Goal: Task Accomplishment & Management: Manage account settings

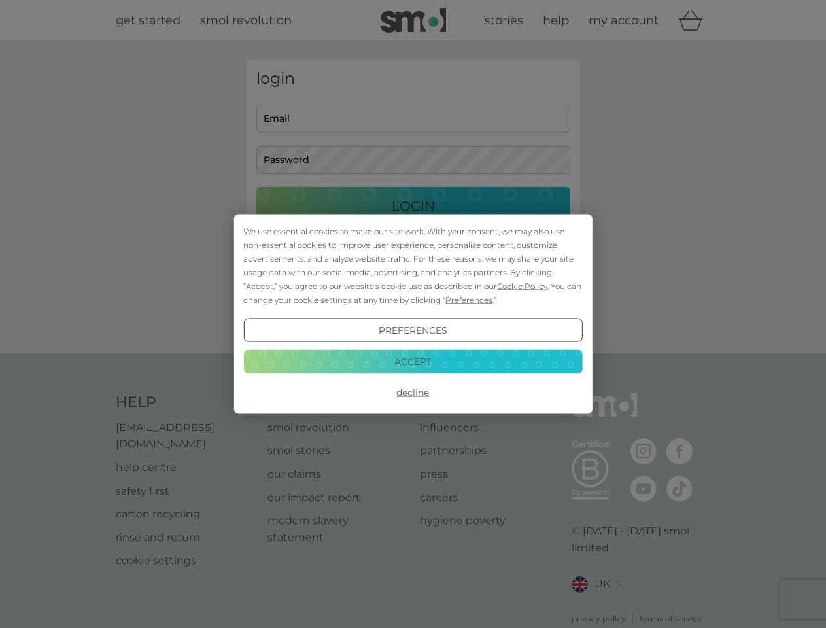
click at [523, 286] on span "Cookie Policy" at bounding box center [522, 286] width 50 height 10
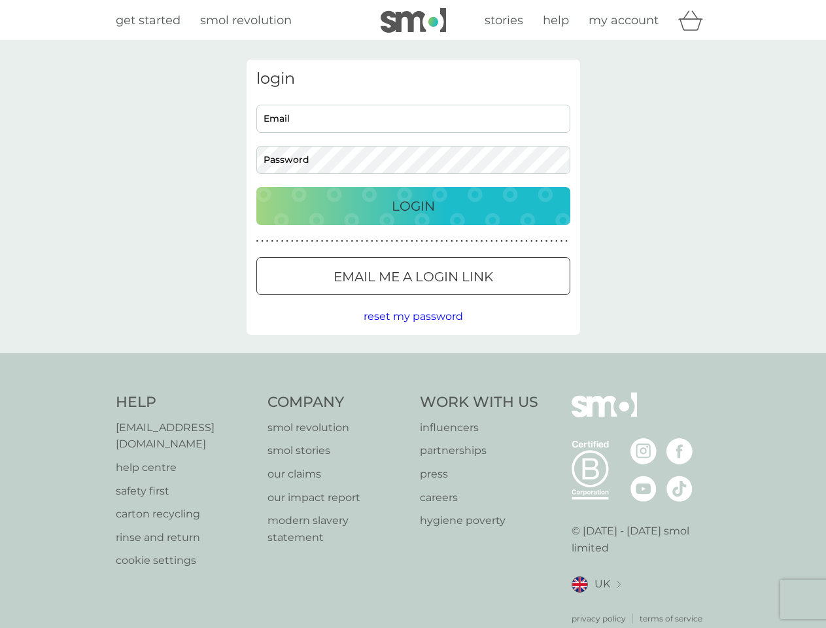
click at [468, 300] on div "login Email Password Login ● ● ● ● ● ● ● ● ● ● ● ● ● ● ● ● ● ● ● ● ● ● ● ● ● ● …" at bounding box center [414, 197] width 334 height 275
click at [413, 330] on div "login Email Password Login ● ● ● ● ● ● ● ● ● ● ● ● ● ● ● ● ● ● ● ● ● ● ● ● ● ● …" at bounding box center [414, 197] width 334 height 275
click at [413, 392] on div "Help [EMAIL_ADDRESS][DOMAIN_NAME] help centre safety first carton recycling rin…" at bounding box center [413, 508] width 595 height 232
click at [413, 361] on div "Help [EMAIL_ADDRESS][DOMAIN_NAME] help centre safety first carton recycling rin…" at bounding box center [413, 508] width 826 height 311
